Goal: Task Accomplishment & Management: Complete application form

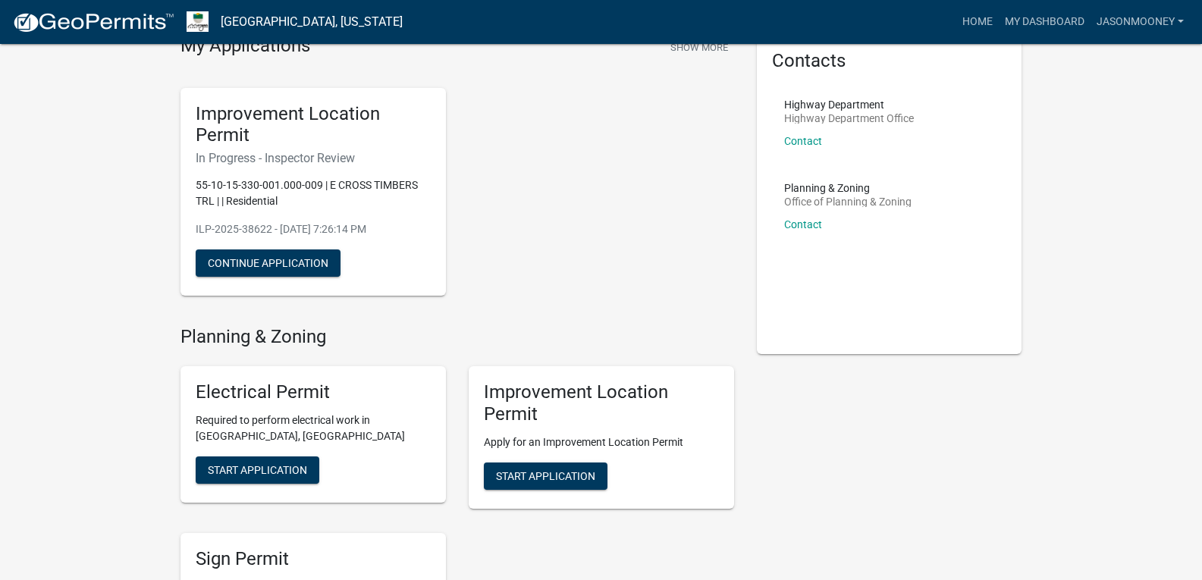
scroll to position [81, 0]
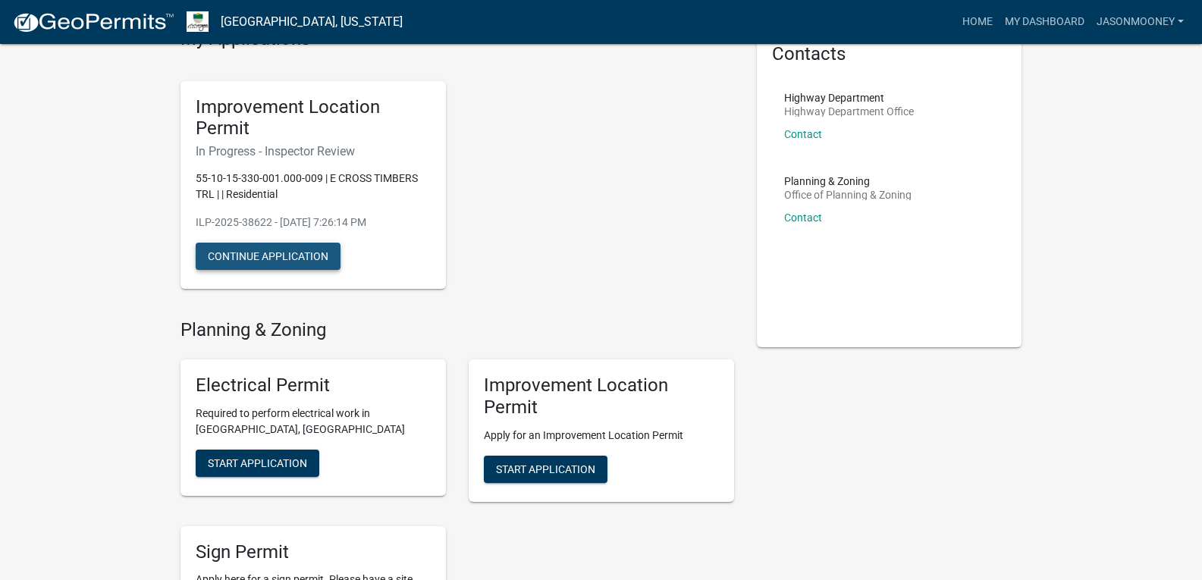
click at [280, 259] on button "Continue Application" at bounding box center [268, 256] width 145 height 27
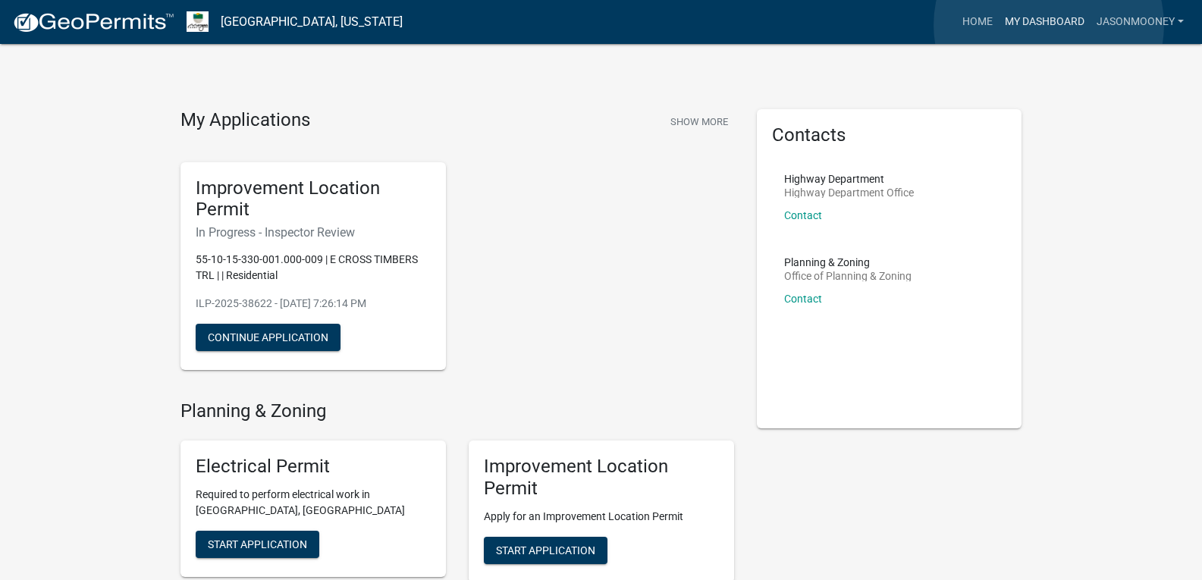
click at [1049, 25] on link "My Dashboard" at bounding box center [1045, 22] width 92 height 29
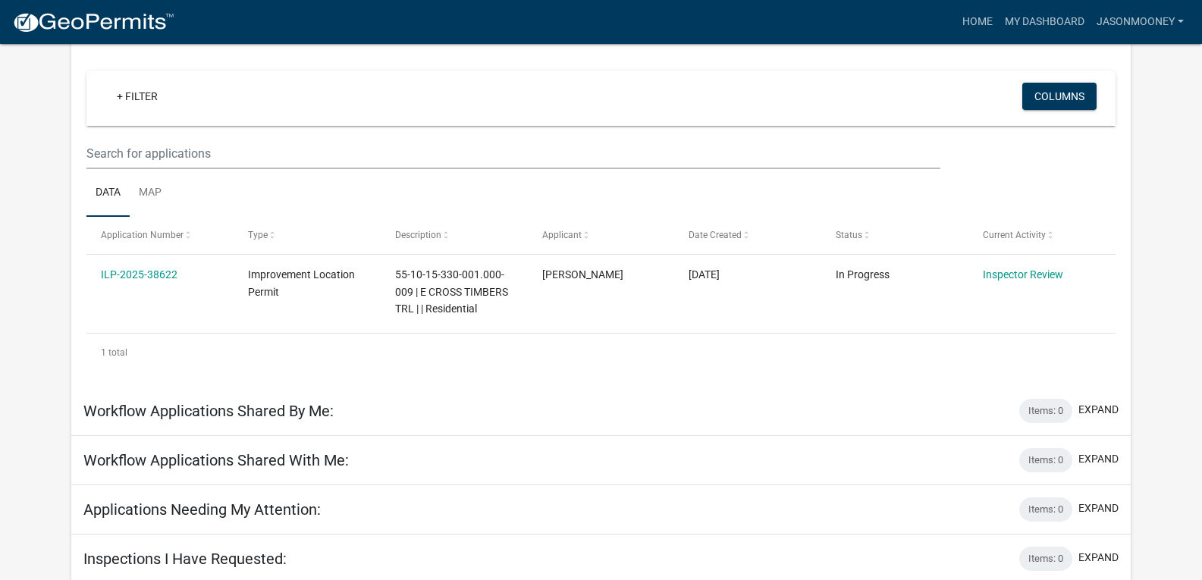
scroll to position [125, 0]
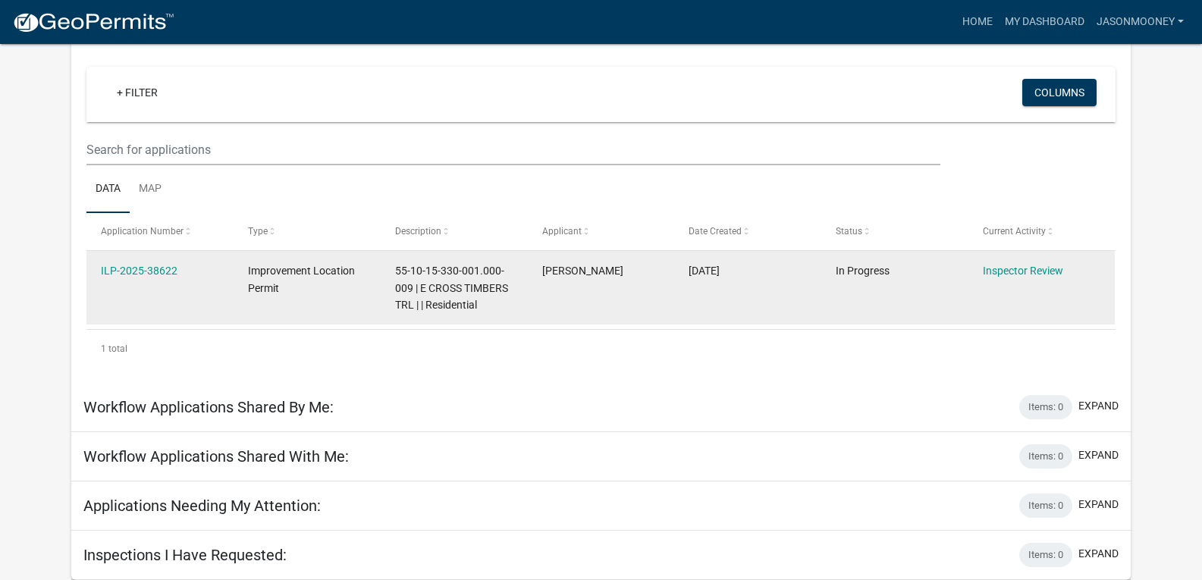
click at [335, 296] on div "Improvement Location Permit" at bounding box center [307, 279] width 118 height 35
click at [133, 273] on link "ILP-2025-38622" at bounding box center [139, 271] width 77 height 12
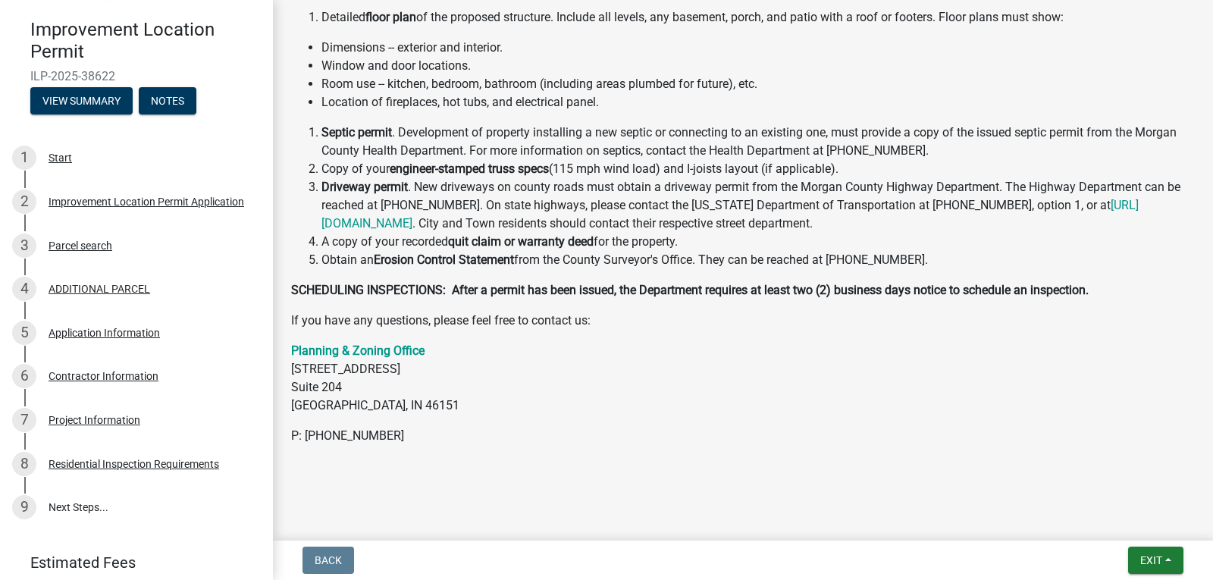
scroll to position [183, 0]
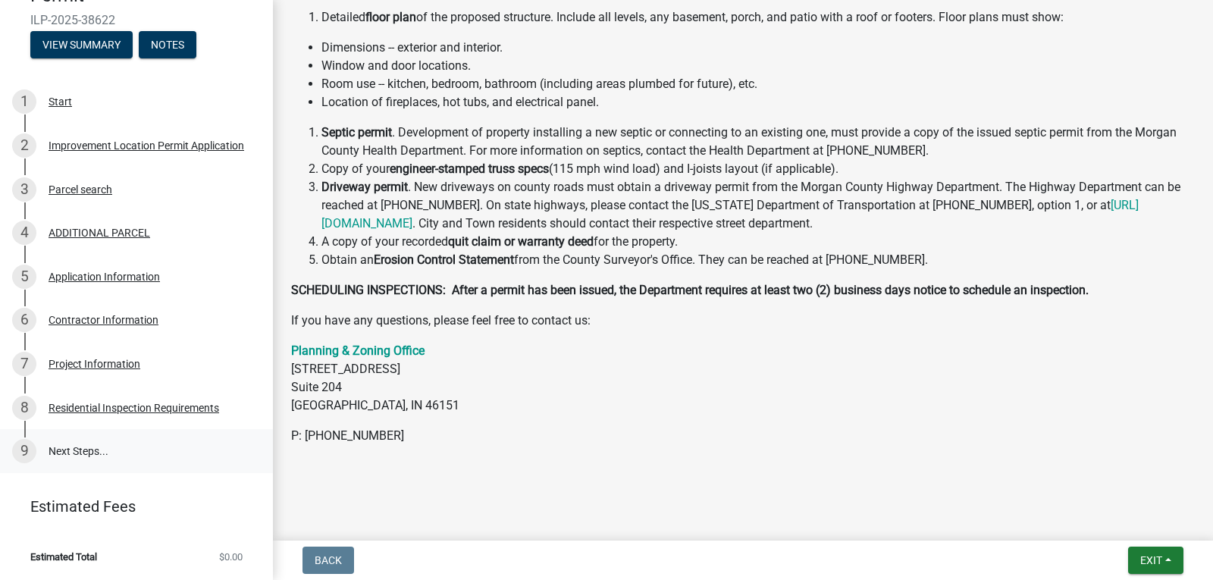
click at [74, 454] on link "9 Next Steps..." at bounding box center [136, 451] width 273 height 44
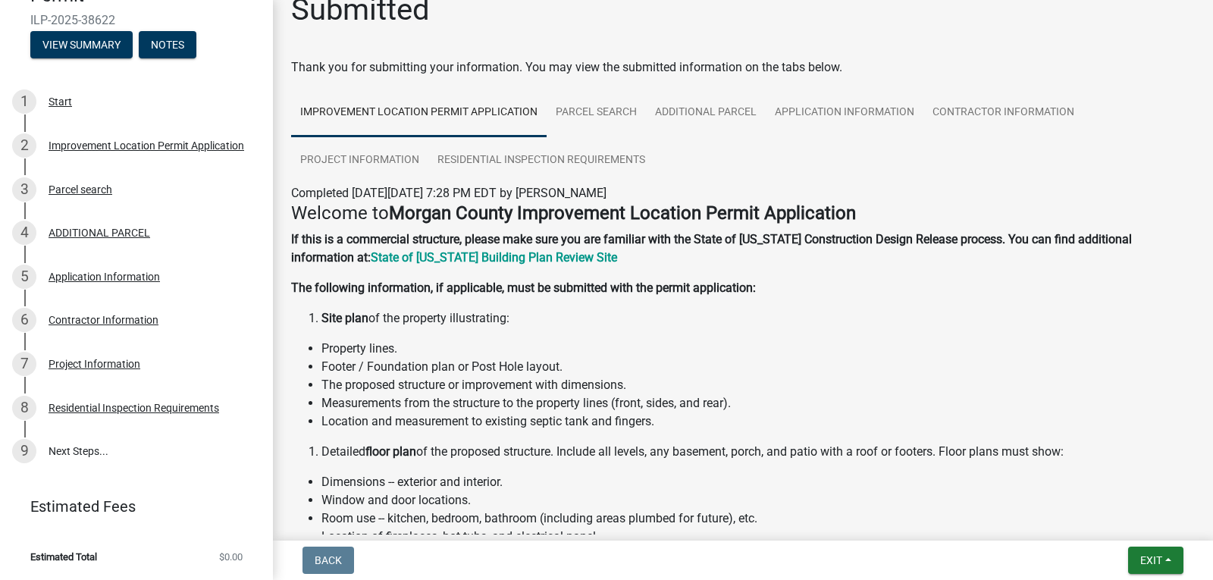
scroll to position [0, 0]
